Goal: Task Accomplishment & Management: Manage account settings

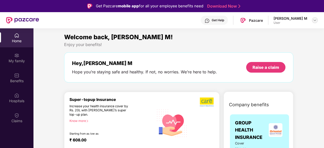
click at [314, 20] on img at bounding box center [315, 20] width 4 height 4
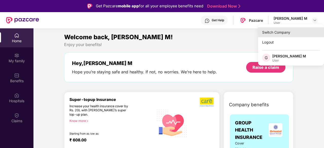
click at [281, 30] on div "Switch Company" at bounding box center [291, 32] width 66 height 10
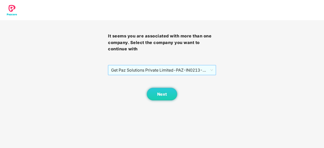
click at [169, 67] on span "Get Paz Solutions Private Limited - PAZ-IN0213 - EMPLOYEE" at bounding box center [162, 70] width 102 height 10
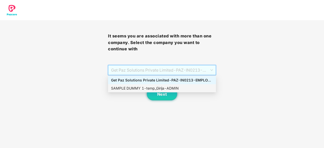
click at [151, 90] on div "SAMPLE DUMMY 1 - temp_Girija - ADMIN" at bounding box center [162, 89] width 102 height 6
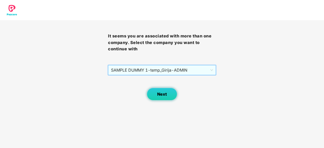
click at [155, 92] on button "Next" at bounding box center [162, 94] width 30 height 13
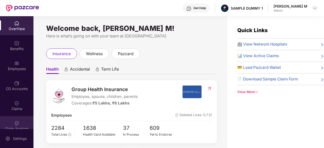
click at [14, 116] on div "Claim Analysis" at bounding box center [16, 125] width 33 height 19
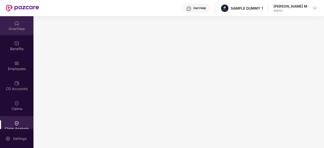
click at [8, 25] on div "OverView" at bounding box center [16, 25] width 33 height 19
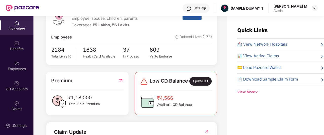
scroll to position [79, 0]
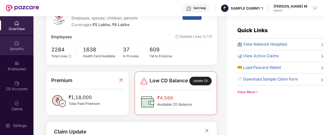
click at [14, 38] on div "Benefits" at bounding box center [16, 45] width 33 height 19
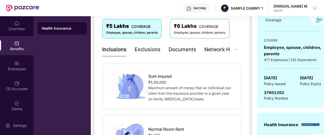
scroll to position [85, 0]
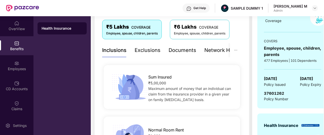
click at [148, 51] on div "Exclusions" at bounding box center [148, 50] width 26 height 8
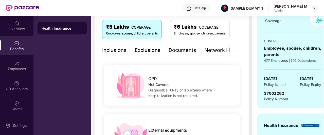
scroll to position [98, 0]
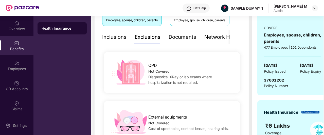
click at [184, 37] on div "Documents" at bounding box center [183, 37] width 28 height 8
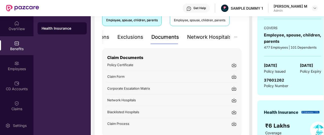
click at [213, 39] on div "Network Hospitals" at bounding box center [209, 37] width 44 height 8
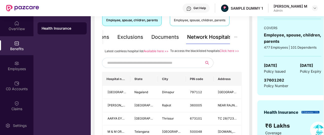
click at [149, 65] on input "text" at bounding box center [150, 63] width 87 height 8
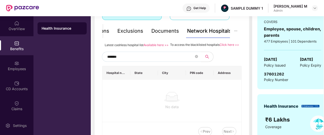
scroll to position [104, 0]
type input "******"
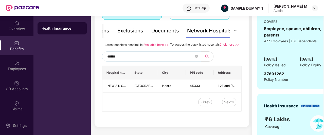
scroll to position [116, 0]
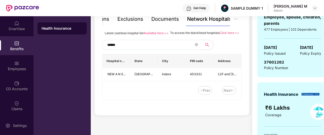
drag, startPoint x: 127, startPoint y: 51, endPoint x: 97, endPoint y: 50, distance: 30.4
click at [97, 50] on div "Covers ₹5 Lakhs COVERAGE Employee, spouse, children, parents ₹6 Lakhs COVERAGE …" at bounding box center [171, 40] width 155 height 149
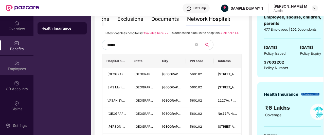
type input "******"
click at [13, 63] on div "Employees" at bounding box center [16, 65] width 33 height 19
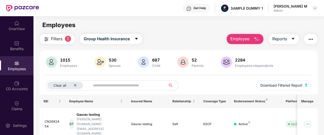
click at [231, 39] on span "Employee" at bounding box center [239, 39] width 19 height 6
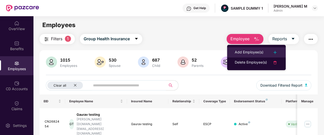
click at [236, 50] on div "Add Employee(s)" at bounding box center [249, 52] width 29 height 6
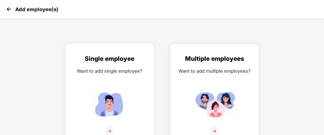
scroll to position [8, 0]
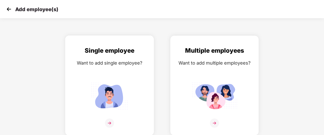
click at [104, 75] on div "Single employee Want to add single employee?" at bounding box center [109, 90] width 78 height 88
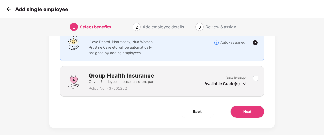
scroll to position [47, 0]
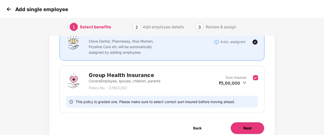
click at [242, 122] on button "Next" at bounding box center [247, 128] width 34 height 12
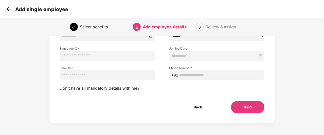
scroll to position [68, 0]
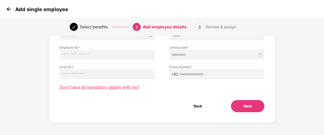
click at [113, 88] on span "Don’t have all mandatory details with me?" at bounding box center [100, 87] width 80 height 5
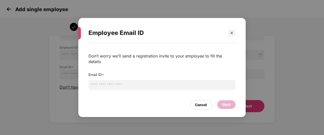
click at [122, 84] on input "email" at bounding box center [161, 85] width 147 height 10
click at [196, 101] on div "Cancel" at bounding box center [201, 104] width 23 height 9
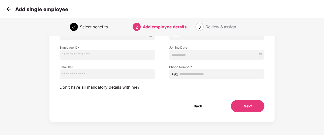
click at [7, 12] on img at bounding box center [9, 9] width 8 height 8
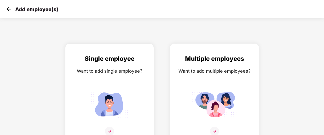
click at [201, 74] on div "Want to add multiple employees?" at bounding box center [214, 70] width 78 height 7
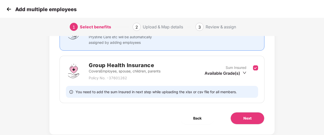
scroll to position [57, 0]
click at [250, 118] on span "Next" at bounding box center [247, 118] width 8 height 6
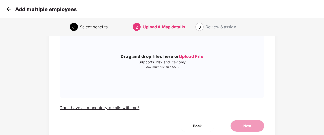
scroll to position [49, 0]
click at [8, 11] on img at bounding box center [9, 9] width 8 height 8
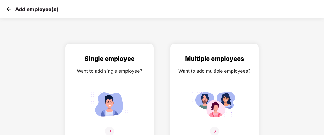
click at [8, 11] on img at bounding box center [9, 9] width 8 height 8
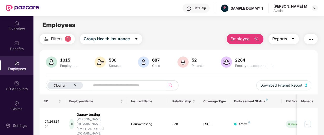
click at [285, 43] on button "Reports" at bounding box center [283, 39] width 30 height 10
click at [315, 39] on button "button" at bounding box center [311, 39] width 14 height 10
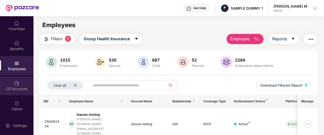
click at [12, 86] on div "CD Accounts" at bounding box center [16, 85] width 33 height 19
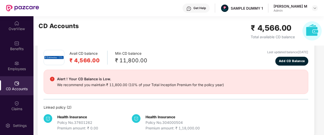
scroll to position [7, 0]
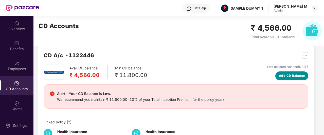
click at [285, 74] on span "Add CD Balance" at bounding box center [292, 75] width 26 height 5
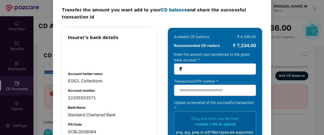
scroll to position [0, 0]
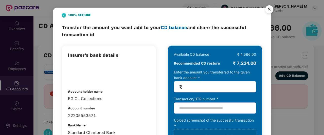
click at [269, 12] on img "Close" at bounding box center [269, 10] width 14 height 14
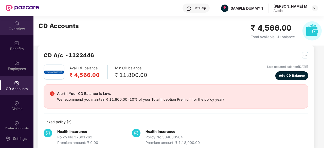
click at [16, 20] on div "OverView" at bounding box center [16, 25] width 33 height 19
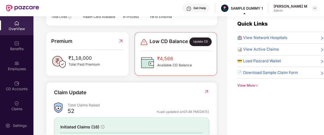
scroll to position [112, 0]
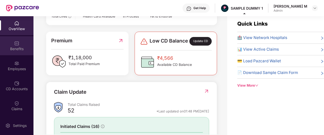
click at [17, 48] on div "Benefits" at bounding box center [16, 48] width 33 height 5
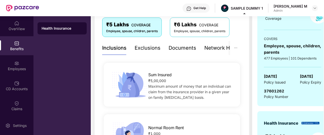
scroll to position [87, 0]
click at [145, 49] on div "Exclusions" at bounding box center [148, 48] width 26 height 8
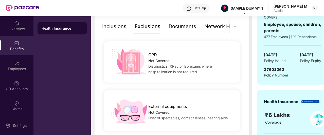
scroll to position [107, 0]
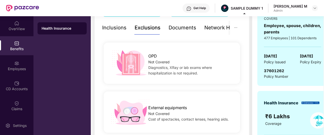
click at [215, 28] on div "Network Hospitals" at bounding box center [226, 28] width 44 height 8
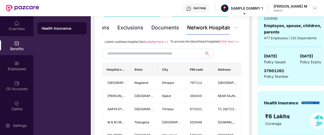
click at [161, 56] on input "text" at bounding box center [150, 54] width 87 height 8
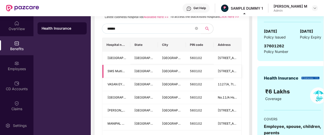
scroll to position [133, 0]
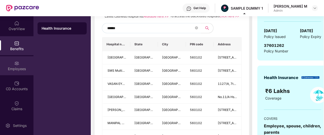
type input "******"
click at [17, 68] on div "Employees" at bounding box center [16, 68] width 33 height 5
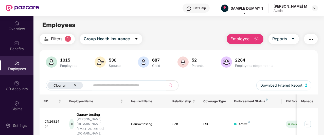
click at [232, 38] on span "Employee" at bounding box center [239, 39] width 19 height 6
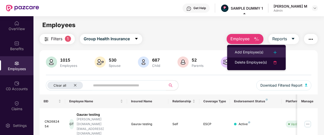
click at [233, 52] on li "Add Employee(s)" at bounding box center [256, 52] width 59 height 10
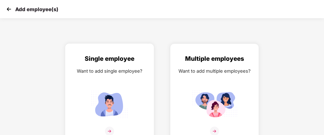
click at [137, 78] on div "Single employee Want to add single employee?" at bounding box center [109, 98] width 78 height 88
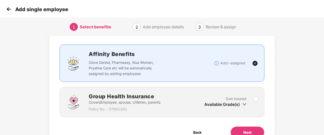
scroll to position [26, 0]
click at [257, 96] on label at bounding box center [255, 102] width 5 height 12
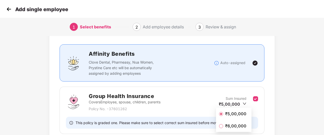
click at [226, 118] on li "₹5,00,000" at bounding box center [233, 114] width 35 height 10
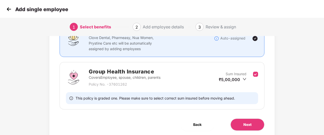
scroll to position [55, 0]
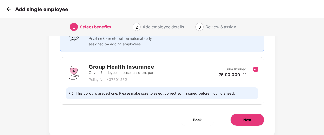
click at [257, 117] on button "Next" at bounding box center [247, 120] width 34 height 12
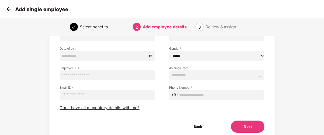
scroll to position [48, 0]
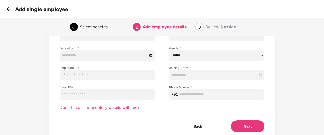
click at [133, 109] on span "Don’t have all mandatory details with me?" at bounding box center [100, 107] width 80 height 5
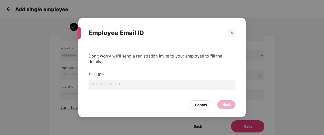
click at [153, 80] on input "email" at bounding box center [161, 85] width 147 height 10
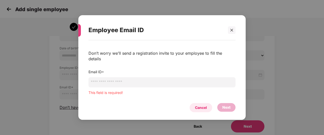
click at [196, 103] on div "Cancel" at bounding box center [201, 107] width 23 height 9
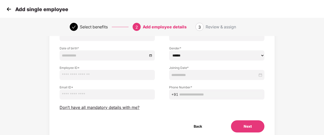
click at [7, 12] on img at bounding box center [9, 9] width 8 height 8
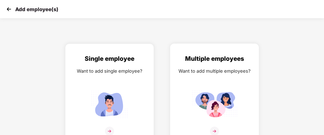
click at [173, 70] on div "Multiple employees Want to add multiple employees?" at bounding box center [214, 94] width 89 height 100
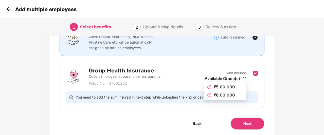
scroll to position [53, 0]
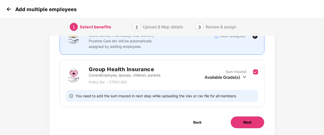
click at [246, 120] on span "Next" at bounding box center [247, 123] width 8 height 6
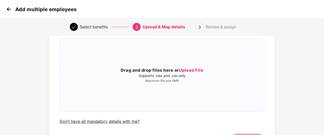
scroll to position [35, 0]
click at [6, 8] on img at bounding box center [9, 9] width 8 height 8
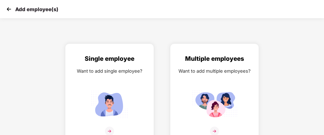
click at [6, 8] on img at bounding box center [9, 9] width 8 height 8
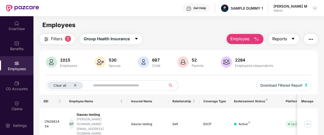
click at [281, 39] on span "Reports" at bounding box center [279, 39] width 15 height 6
click at [311, 43] on button "button" at bounding box center [311, 39] width 14 height 10
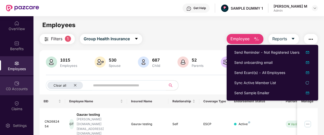
click at [21, 87] on div "CD Accounts" at bounding box center [16, 88] width 33 height 5
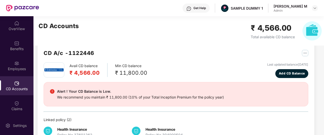
scroll to position [9, 0]
click at [292, 74] on span "Add CD Balance" at bounding box center [292, 73] width 26 height 5
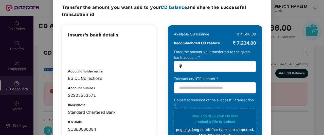
scroll to position [0, 0]
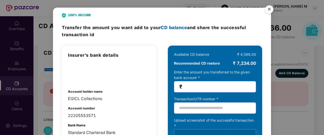
click at [269, 11] on img "Close" at bounding box center [269, 10] width 14 height 14
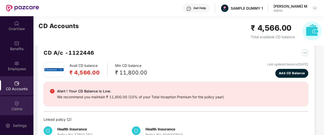
click at [20, 104] on div "Claims" at bounding box center [16, 105] width 33 height 19
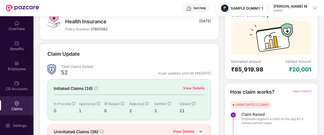
scroll to position [44, 0]
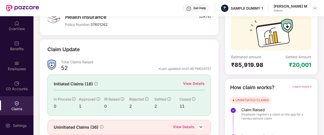
click at [193, 82] on div "View Details" at bounding box center [194, 84] width 22 height 6
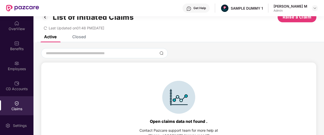
scroll to position [10, 0]
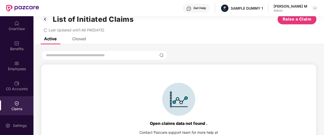
click at [79, 41] on div "Closed" at bounding box center [75, 38] width 21 height 11
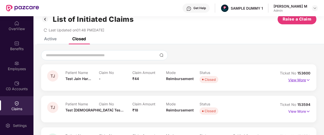
click at [302, 79] on p "View More" at bounding box center [299, 79] width 22 height 7
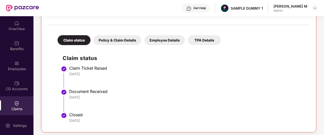
scroll to position [93, 0]
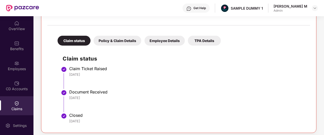
click at [127, 41] on div "Policy & Claim Details" at bounding box center [118, 41] width 48 height 10
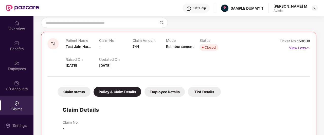
scroll to position [41, 0]
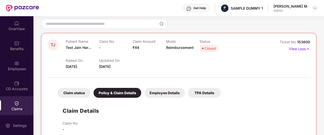
click at [69, 93] on div "Claim status" at bounding box center [74, 93] width 33 height 10
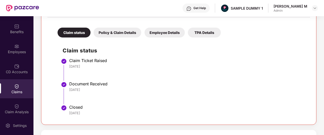
scroll to position [17, 0]
click at [23, 106] on div "Claim Analysis" at bounding box center [16, 108] width 33 height 19
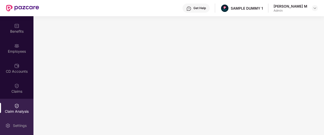
click at [16, 122] on div "Settings" at bounding box center [16, 125] width 33 height 19
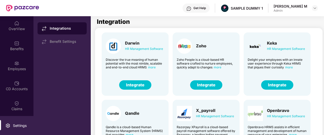
scroll to position [10, 0]
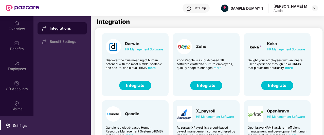
click at [275, 87] on button "Integrate" at bounding box center [277, 85] width 32 height 9
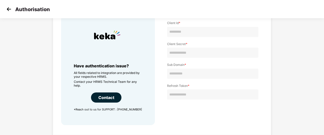
scroll to position [47, 0]
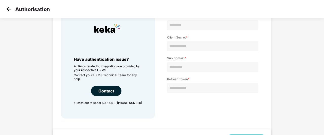
click at [11, 10] on img at bounding box center [9, 9] width 8 height 8
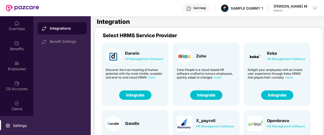
click at [206, 7] on div "Get Help" at bounding box center [199, 8] width 12 height 4
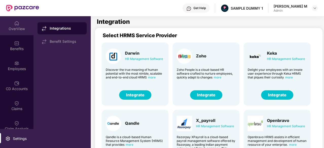
click at [18, 25] on div "OverView" at bounding box center [16, 25] width 33 height 19
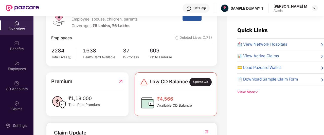
scroll to position [79, 0]
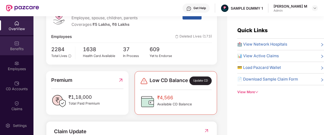
click at [16, 44] on img at bounding box center [16, 43] width 5 height 5
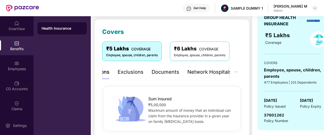
scroll to position [62, 0]
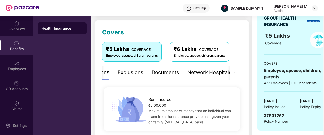
click at [165, 74] on div "Documents" at bounding box center [166, 73] width 28 height 8
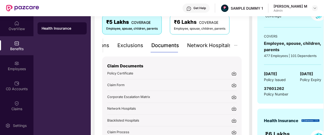
scroll to position [89, 0]
click at [210, 45] on div "Network Hospitals" at bounding box center [209, 46] width 44 height 8
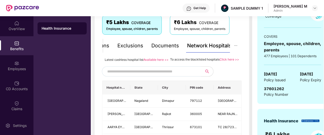
click at [154, 74] on input "text" at bounding box center [150, 72] width 87 height 8
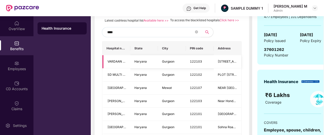
scroll to position [129, 0]
type input "****"
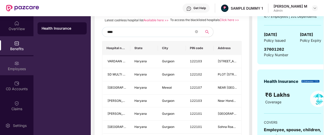
click at [4, 70] on div "Employees" at bounding box center [16, 68] width 33 height 5
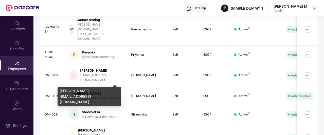
scroll to position [0, 0]
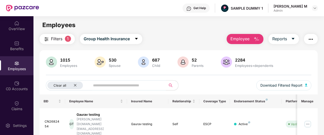
click at [230, 40] on button "Employee" at bounding box center [245, 39] width 37 height 10
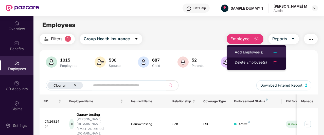
click at [240, 51] on div "Add Employee(s)" at bounding box center [249, 52] width 29 height 6
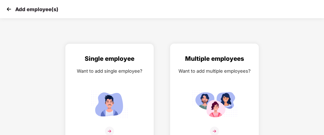
scroll to position [8, 0]
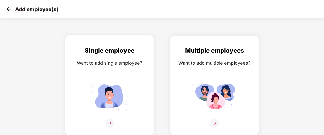
click at [113, 73] on div "Single employee Want to add single employee?" at bounding box center [109, 90] width 78 height 88
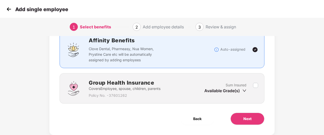
scroll to position [40, 0]
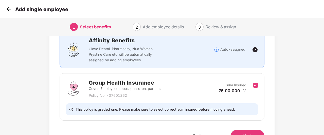
click at [265, 98] on div "Benefits 1 / 1 Selected Affinity Benefits Clove Dental, Pharmeasy, Nua Women, P…" at bounding box center [161, 77] width 225 height 150
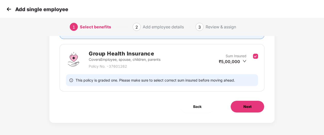
click at [250, 104] on span "Next" at bounding box center [247, 107] width 8 height 6
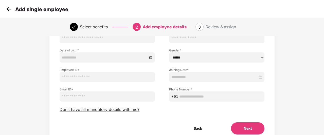
scroll to position [45, 0]
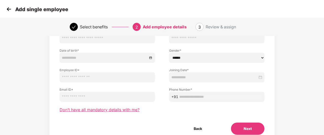
click at [131, 109] on span "Don’t have all mandatory details with me?" at bounding box center [100, 109] width 80 height 5
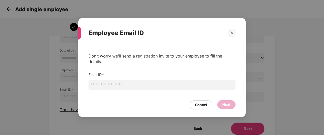
click at [142, 85] on input "email" at bounding box center [161, 85] width 147 height 10
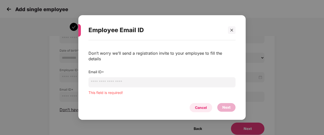
click at [194, 103] on div "Cancel" at bounding box center [201, 107] width 23 height 9
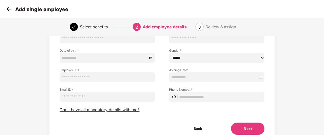
click at [9, 8] on img at bounding box center [9, 9] width 8 height 8
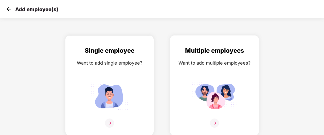
click at [189, 72] on div "Multiple employees Want to add multiple employees?" at bounding box center [214, 90] width 78 height 88
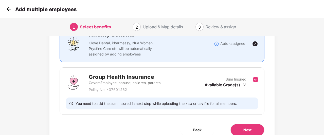
scroll to position [69, 0]
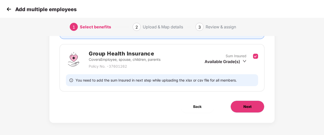
click at [241, 109] on button "Next" at bounding box center [247, 107] width 34 height 12
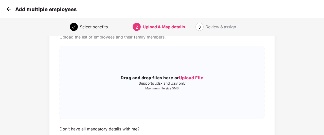
scroll to position [35, 0]
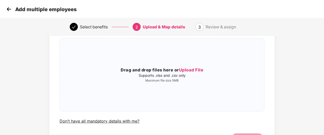
click at [9, 9] on img at bounding box center [9, 9] width 8 height 8
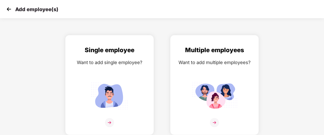
scroll to position [8, 0]
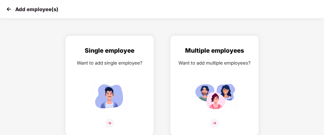
click at [7, 10] on img at bounding box center [9, 9] width 8 height 8
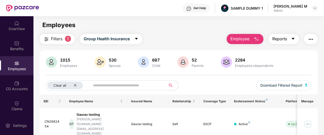
click at [281, 40] on span "Reports" at bounding box center [279, 39] width 15 height 6
click at [310, 41] on img "button" at bounding box center [311, 39] width 6 height 6
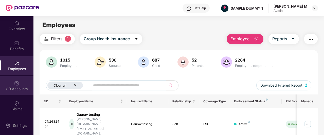
click at [9, 88] on div "CD Accounts" at bounding box center [16, 88] width 33 height 5
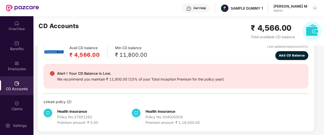
scroll to position [29, 0]
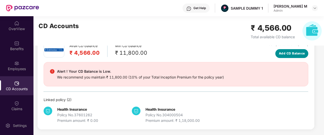
click at [301, 57] on button "Add CD Balance" at bounding box center [291, 53] width 33 height 9
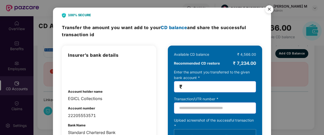
click at [269, 8] on img "Close" at bounding box center [269, 10] width 14 height 14
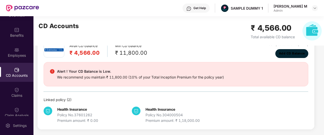
scroll to position [14, 0]
click at [15, 90] on img at bounding box center [16, 89] width 5 height 5
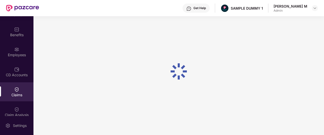
scroll to position [29, 0]
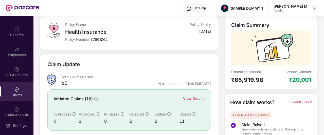
click at [197, 96] on div "View Details" at bounding box center [194, 99] width 22 height 6
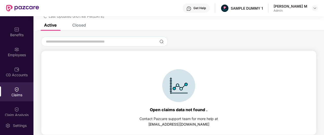
scroll to position [23, 0]
click at [78, 27] on div "Closed" at bounding box center [79, 25] width 14 height 5
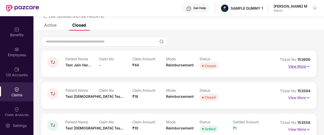
click at [301, 67] on p "View More" at bounding box center [299, 65] width 22 height 7
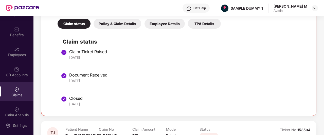
scroll to position [110, 0]
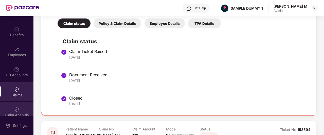
click at [28, 111] on div "Claim Analysis" at bounding box center [16, 111] width 33 height 19
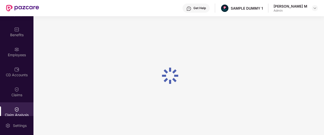
scroll to position [0, 0]
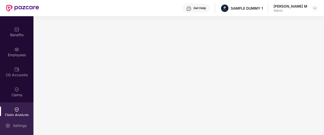
click at [11, 122] on div "Settings" at bounding box center [16, 125] width 33 height 19
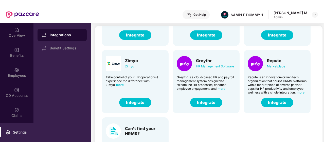
scroll to position [48, 0]
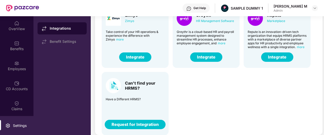
click at [191, 7] on img at bounding box center [188, 8] width 5 height 5
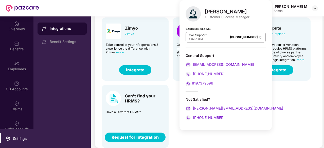
scroll to position [34, 0]
